Goal: Task Accomplishment & Management: Complete application form

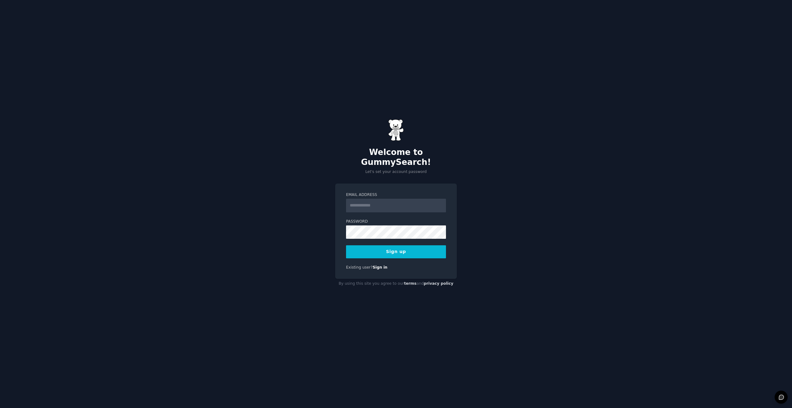
drag, startPoint x: 389, startPoint y: 205, endPoint x: 406, endPoint y: 205, distance: 17.4
click at [389, 205] on input "Email Address" at bounding box center [396, 206] width 100 height 14
click at [0, 408] on com-1password-button at bounding box center [0, 408] width 0 height 0
click at [373, 204] on input "Email Address" at bounding box center [396, 206] width 100 height 14
type input "**********"
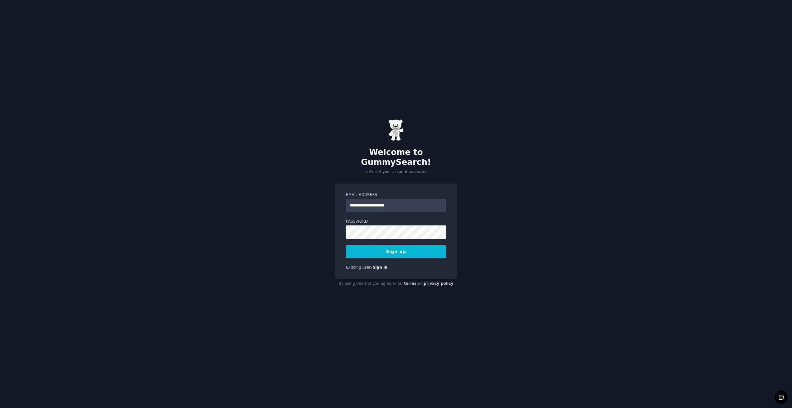
click at [399, 248] on button "Sign up" at bounding box center [396, 251] width 100 height 13
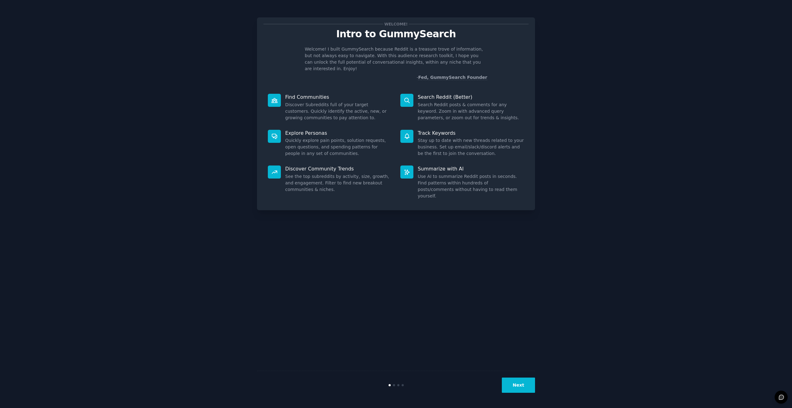
click at [521, 389] on button "Next" at bounding box center [518, 384] width 33 height 15
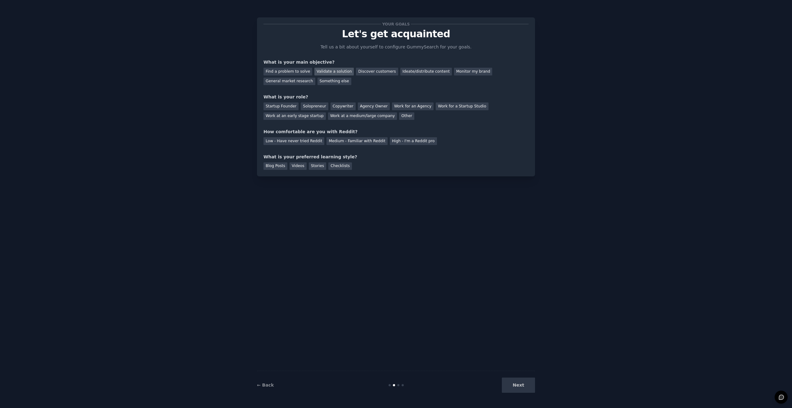
click at [343, 70] on div "Validate a solution" at bounding box center [333, 72] width 39 height 8
click at [360, 71] on div "Discover customers" at bounding box center [377, 72] width 42 height 8
click at [285, 105] on div "Startup Founder" at bounding box center [281, 106] width 35 height 8
click at [330, 142] on div "Medium - Familiar with Reddit" at bounding box center [357, 141] width 61 height 8
click at [280, 168] on div "Blog Posts" at bounding box center [276, 166] width 24 height 8
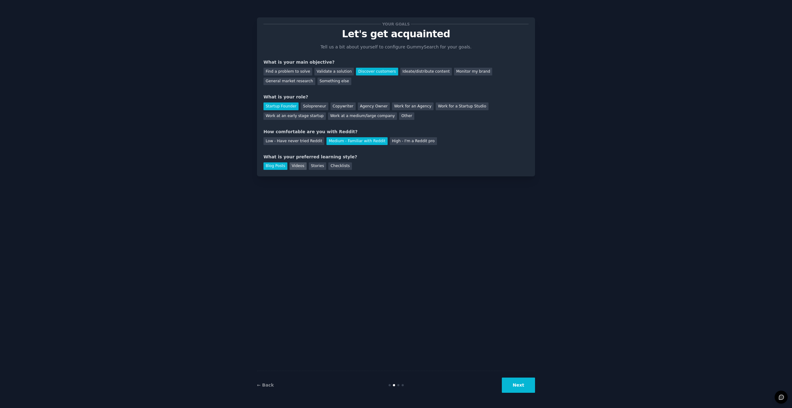
click at [293, 167] on div "Videos" at bounding box center [298, 166] width 17 height 8
click at [279, 167] on div "Blog Posts" at bounding box center [276, 166] width 24 height 8
click at [514, 380] on button "Next" at bounding box center [518, 384] width 33 height 15
